Goal: Task Accomplishment & Management: Use online tool/utility

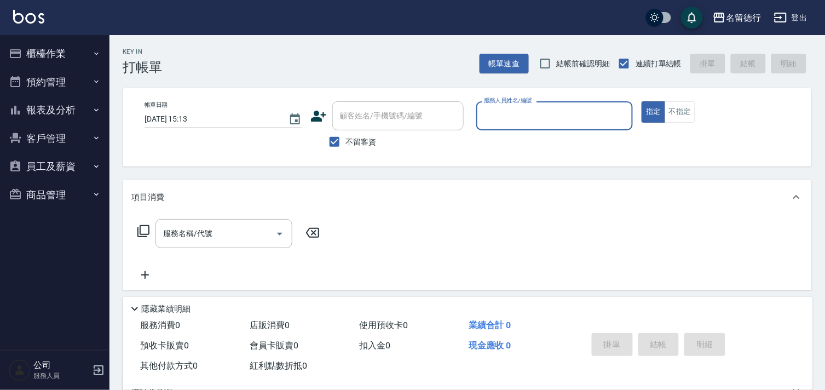
click at [510, 118] on input "服務人員姓名/編號" at bounding box center [554, 115] width 147 height 19
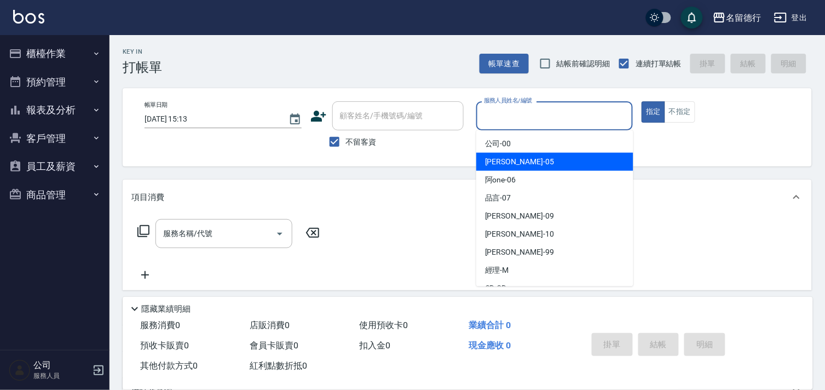
click at [514, 159] on span "[PERSON_NAME]-05" at bounding box center [519, 161] width 69 height 11
type input "[PERSON_NAME]-05"
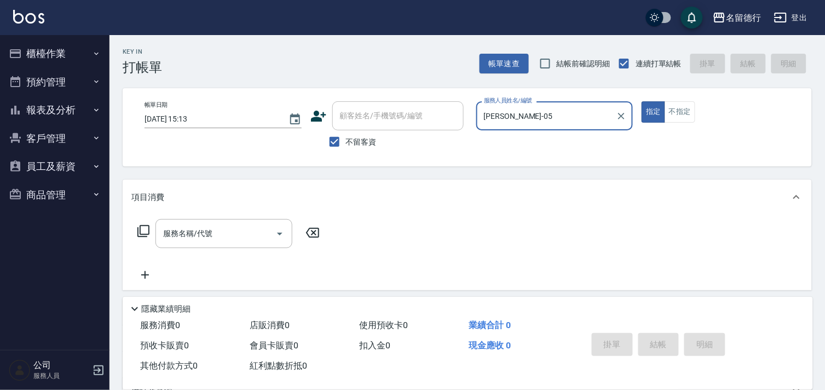
click at [139, 232] on icon at bounding box center [143, 230] width 13 height 13
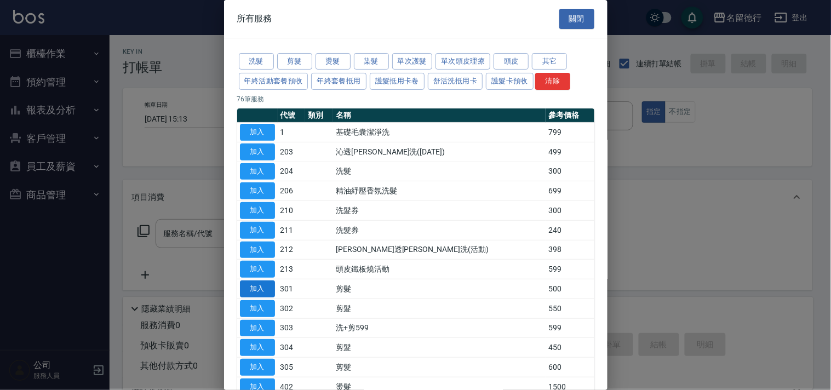
click at [259, 293] on button "加入" at bounding box center [257, 288] width 35 height 17
type input "剪髮(301)"
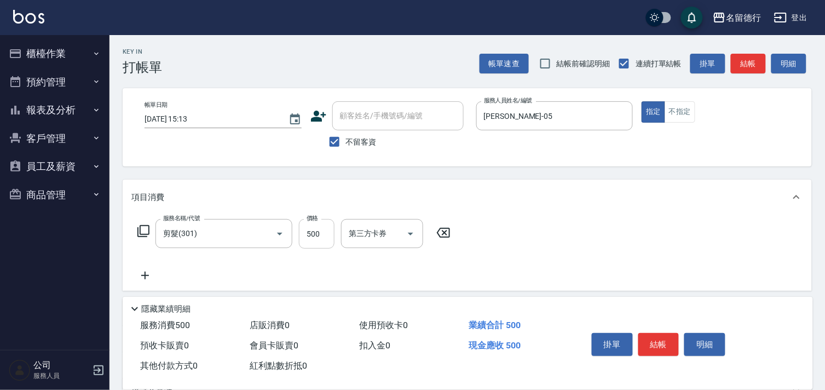
click at [303, 235] on input "500" at bounding box center [317, 234] width 36 height 30
type input "600"
click at [650, 343] on button "結帳" at bounding box center [658, 344] width 41 height 23
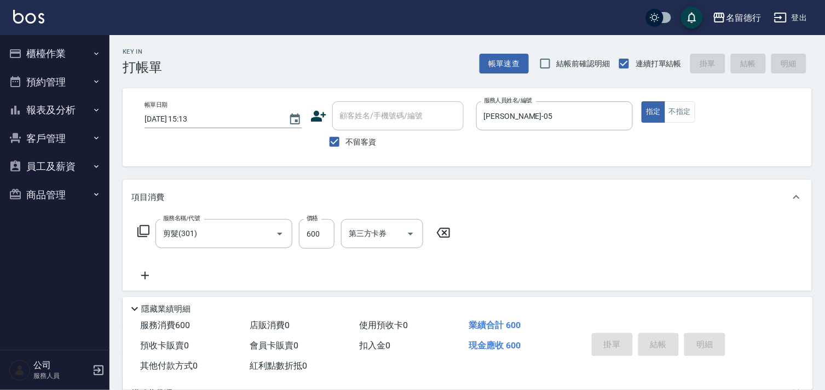
type input "[DATE] 15:14"
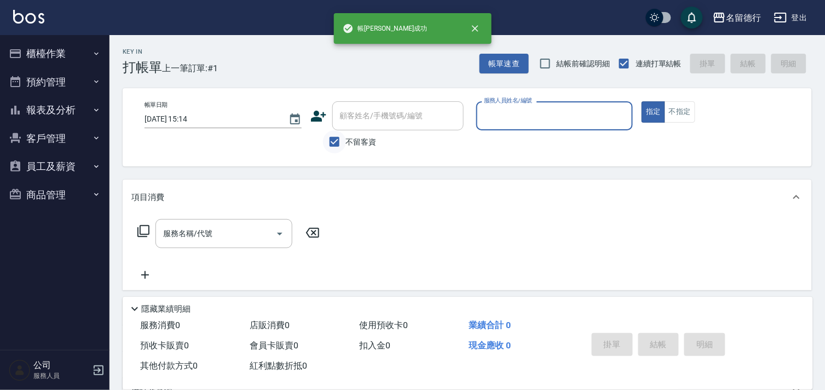
click at [338, 140] on input "不留客資" at bounding box center [334, 141] width 23 height 23
checkbox input "false"
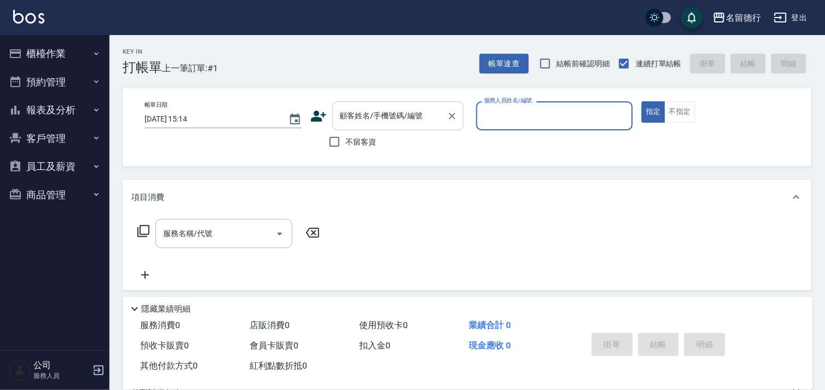
click at [343, 126] on div "顧客姓名/手機號碼/編號" at bounding box center [397, 115] width 131 height 29
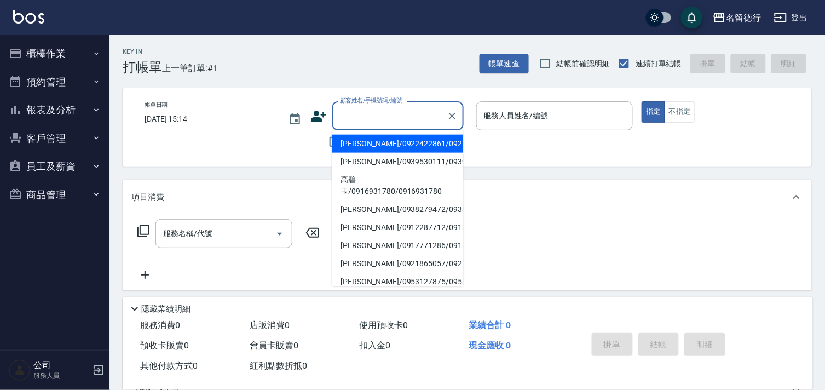
type input "ㄜ"
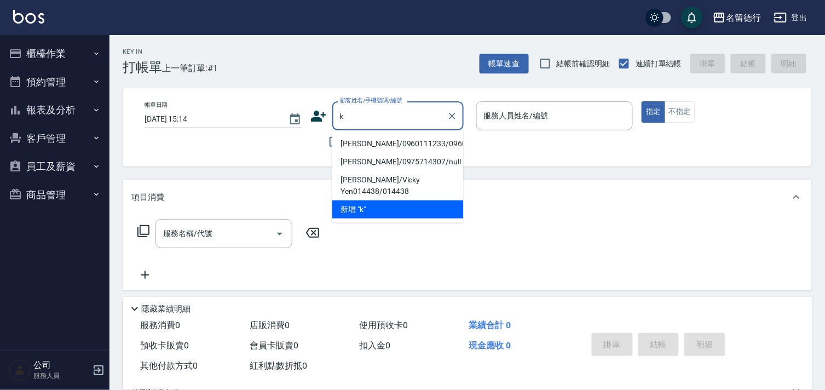
click at [391, 145] on li "[PERSON_NAME]/0960111233/0960111233" at bounding box center [397, 144] width 131 height 18
type input "[PERSON_NAME]/0960111233/0960111233"
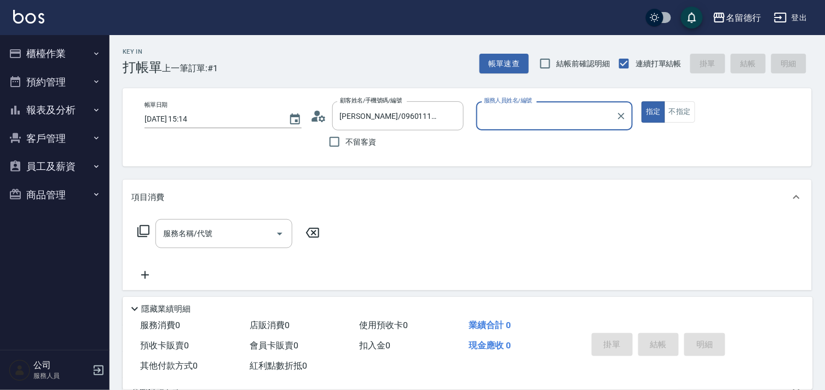
type input "[PERSON_NAME]-05"
click at [139, 230] on icon at bounding box center [143, 230] width 13 height 13
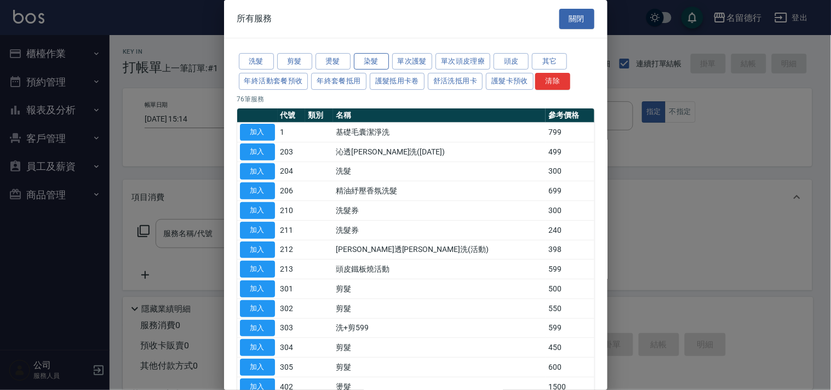
click at [365, 61] on button "染髮" at bounding box center [371, 61] width 35 height 17
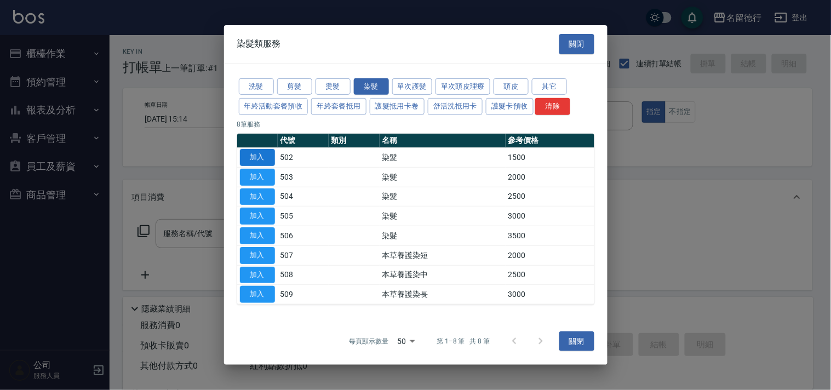
click at [268, 162] on button "加入" at bounding box center [257, 157] width 35 height 17
type input "染髮(502)"
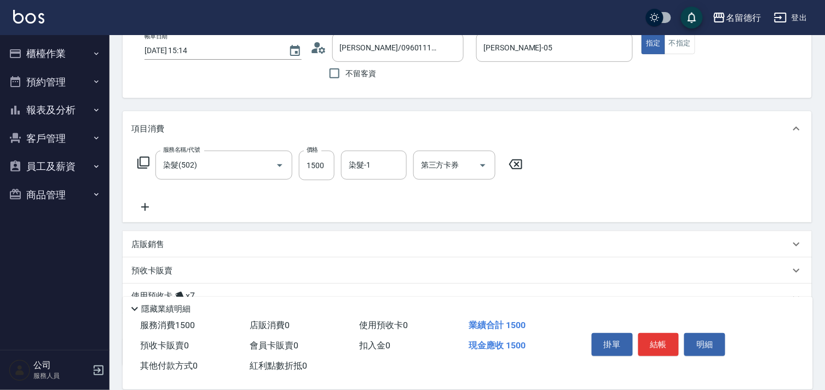
scroll to position [148, 0]
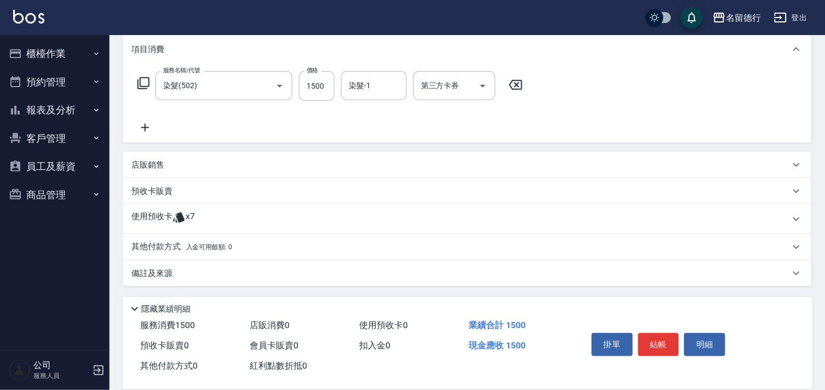
click at [162, 214] on p "使用預收卡" at bounding box center [151, 219] width 41 height 16
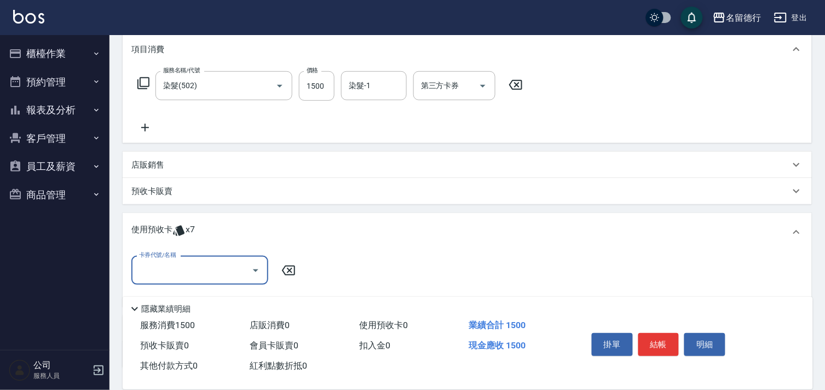
scroll to position [0, 0]
click at [194, 267] on input "卡券代號/名稱" at bounding box center [191, 270] width 111 height 19
drag, startPoint x: 224, startPoint y: 302, endPoint x: 233, endPoint y: 297, distance: 10.1
click at [223, 301] on div "洗髮券售 剩餘7張" at bounding box center [199, 298] width 137 height 18
type input "洗髮券售"
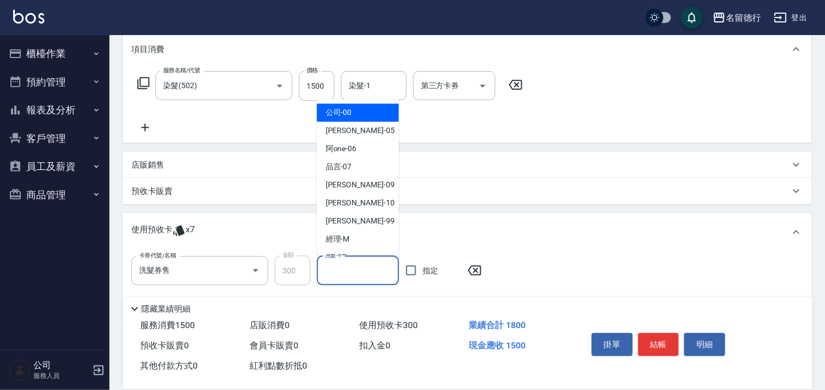
click at [340, 273] on input "洗髮-1" at bounding box center [358, 270] width 72 height 19
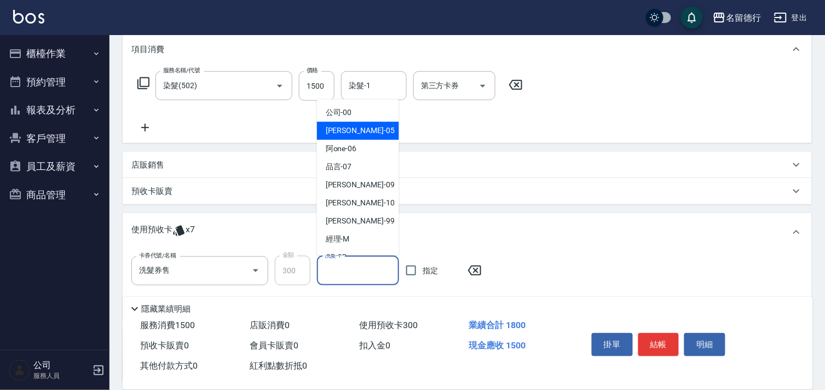
click at [363, 135] on div "[PERSON_NAME]-05" at bounding box center [358, 131] width 82 height 18
type input "[PERSON_NAME]-05"
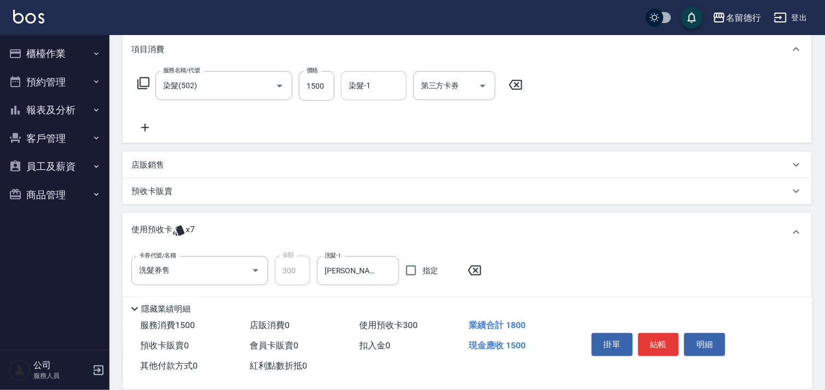
click at [375, 99] on div "染髮-1" at bounding box center [374, 85] width 66 height 29
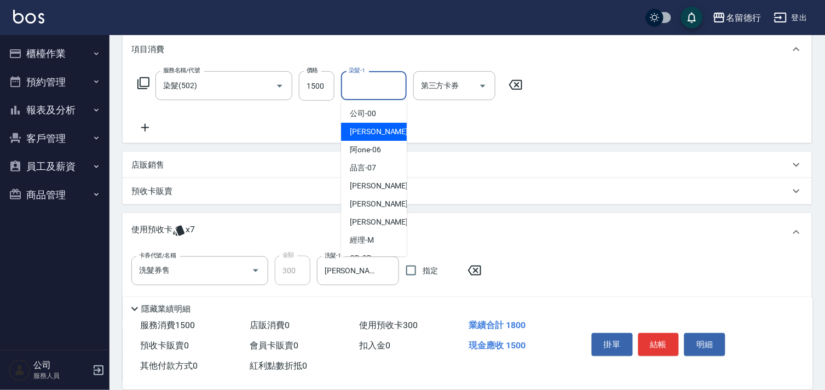
click at [394, 137] on div "[PERSON_NAME]-05" at bounding box center [374, 132] width 66 height 18
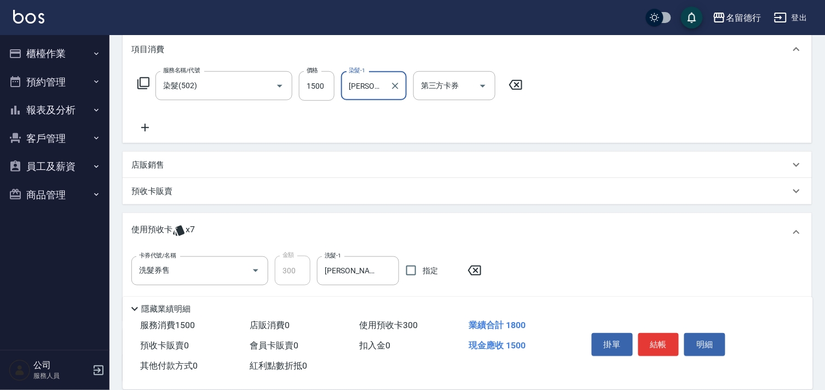
type input "[PERSON_NAME]-05"
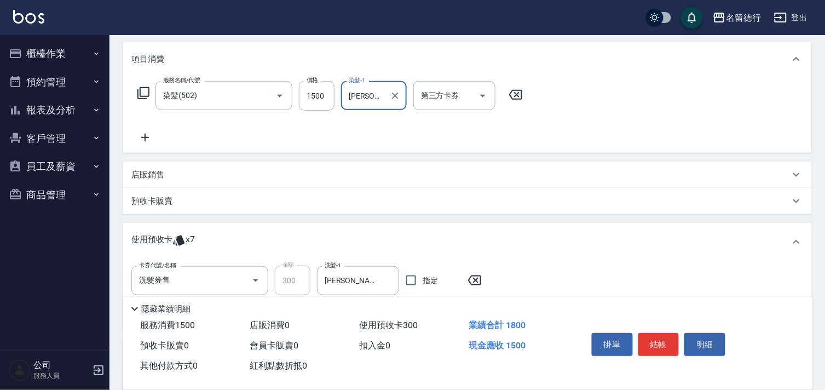
scroll to position [243, 0]
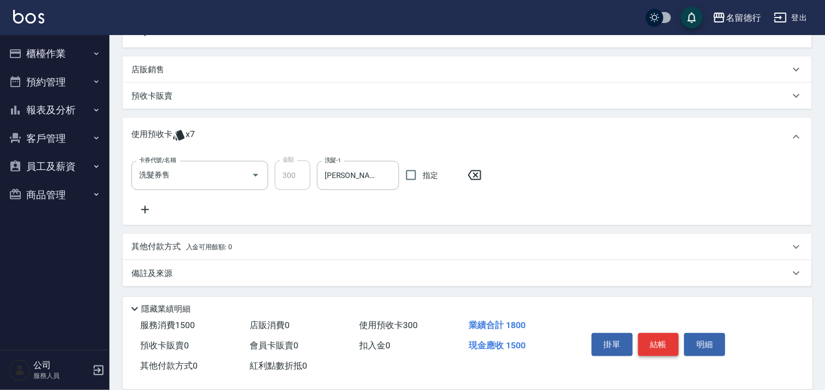
click at [665, 337] on button "結帳" at bounding box center [658, 344] width 41 height 23
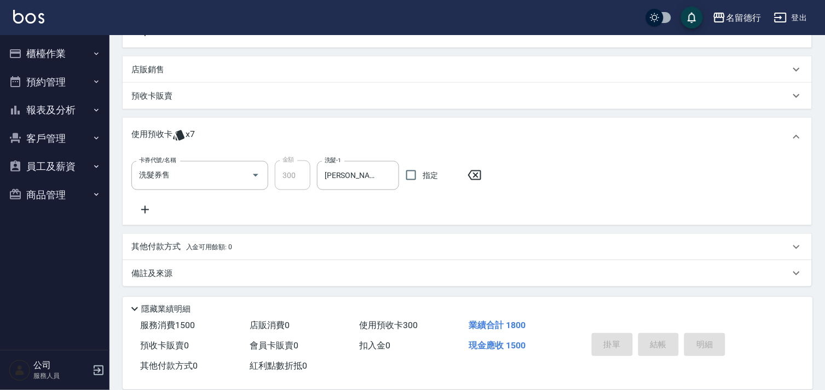
type input "[DATE] 15:16"
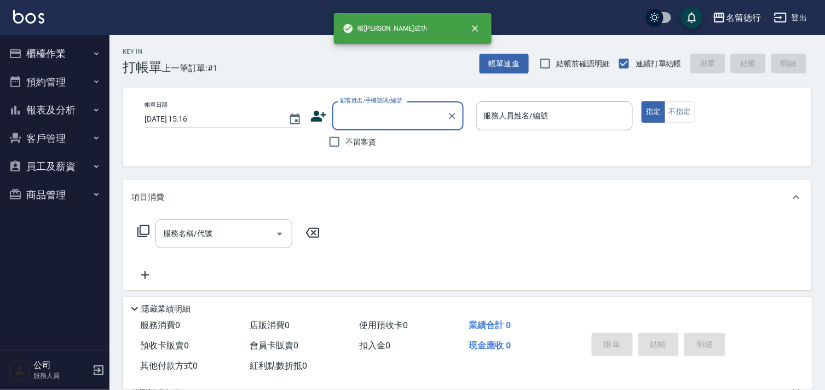
scroll to position [0, 0]
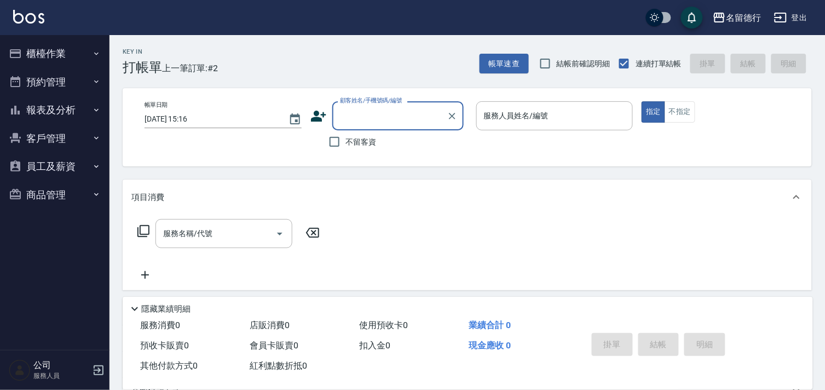
click at [69, 83] on button "預約管理" at bounding box center [54, 82] width 101 height 28
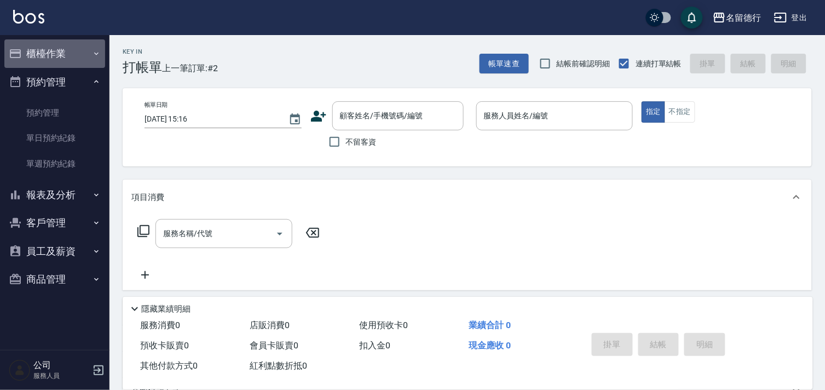
click at [51, 46] on button "櫃檯作業" at bounding box center [54, 53] width 101 height 28
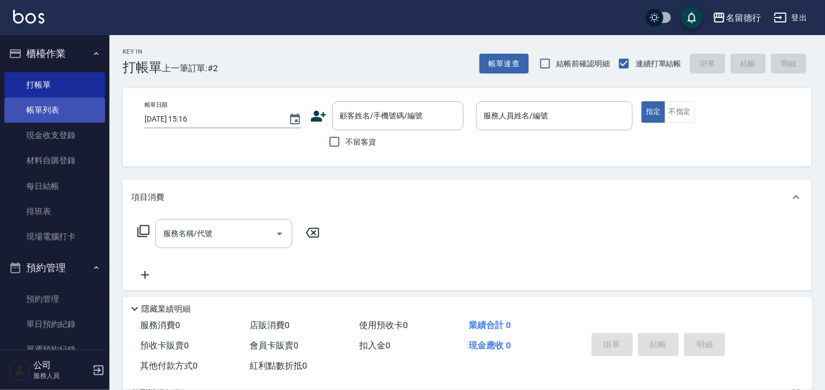
click at [63, 102] on link "帳單列表" at bounding box center [54, 109] width 101 height 25
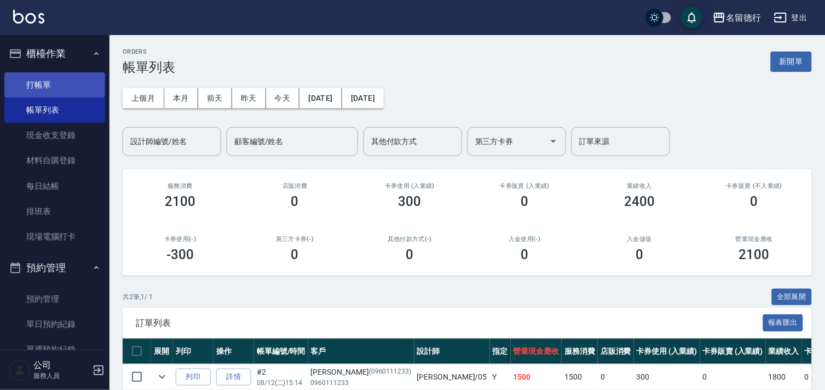
click at [37, 81] on link "打帳單" at bounding box center [54, 84] width 101 height 25
